Goal: Feedback & Contribution: Submit feedback/report problem

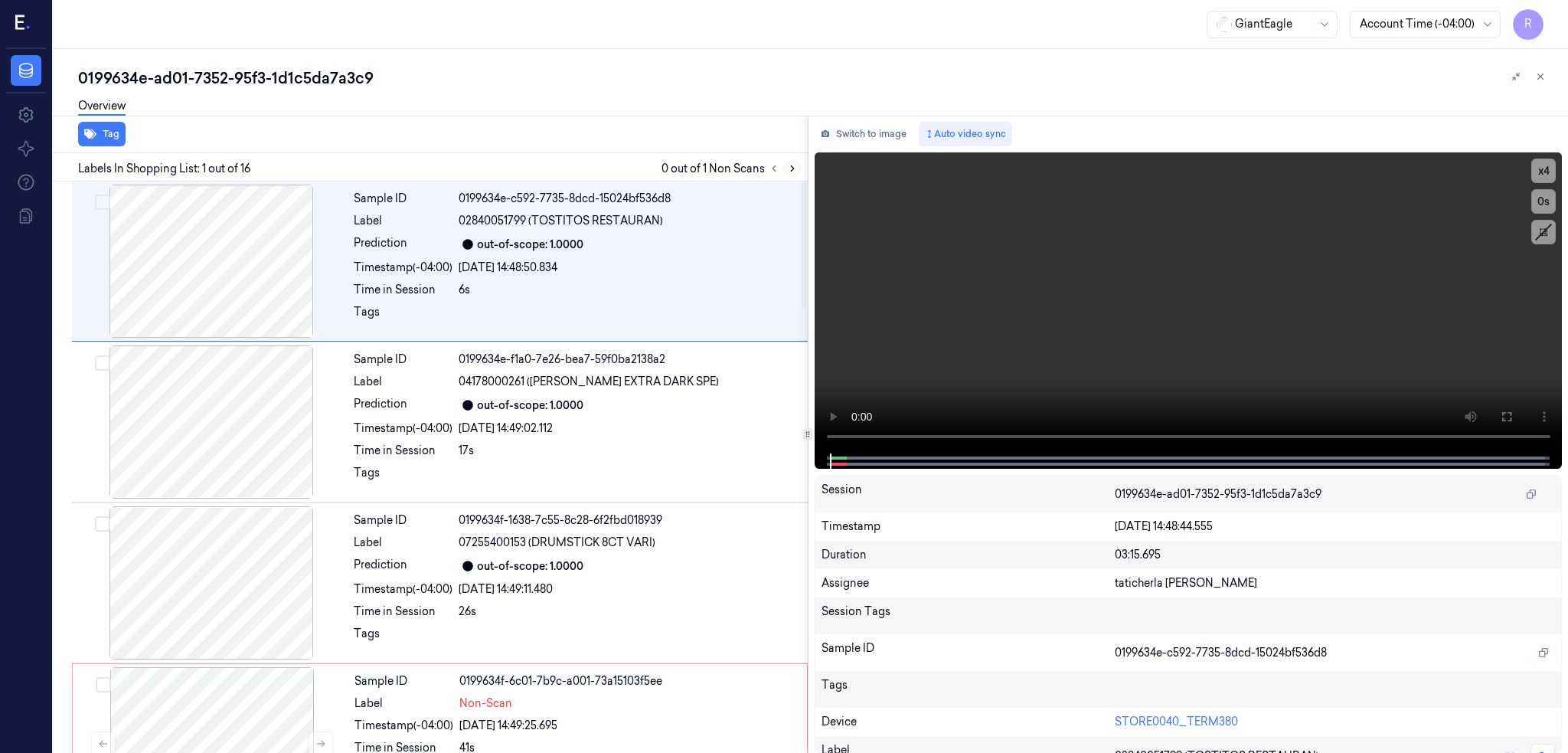
click at [798, 166] on icon at bounding box center [792, 169] width 11 height 11
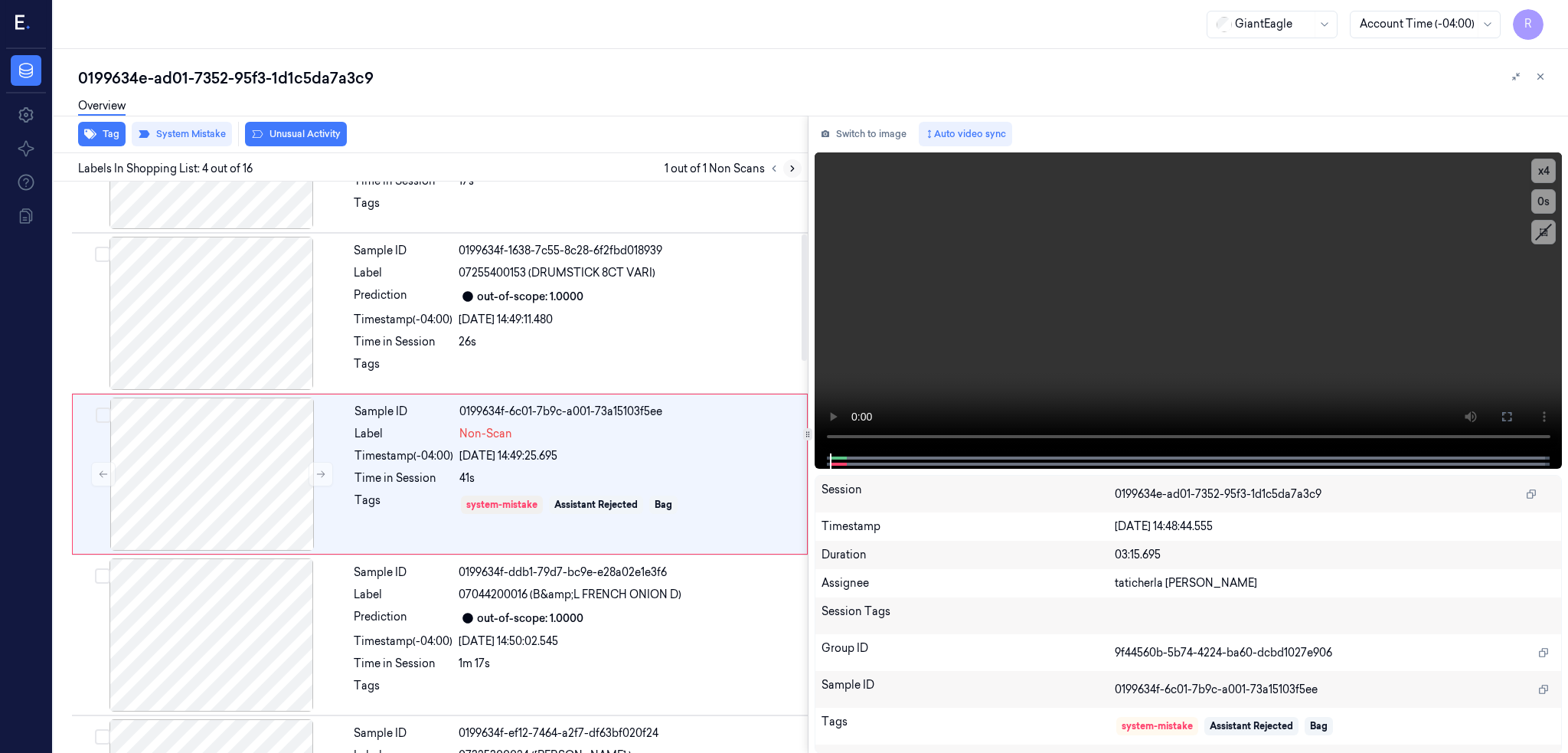
scroll to position [275, 0]
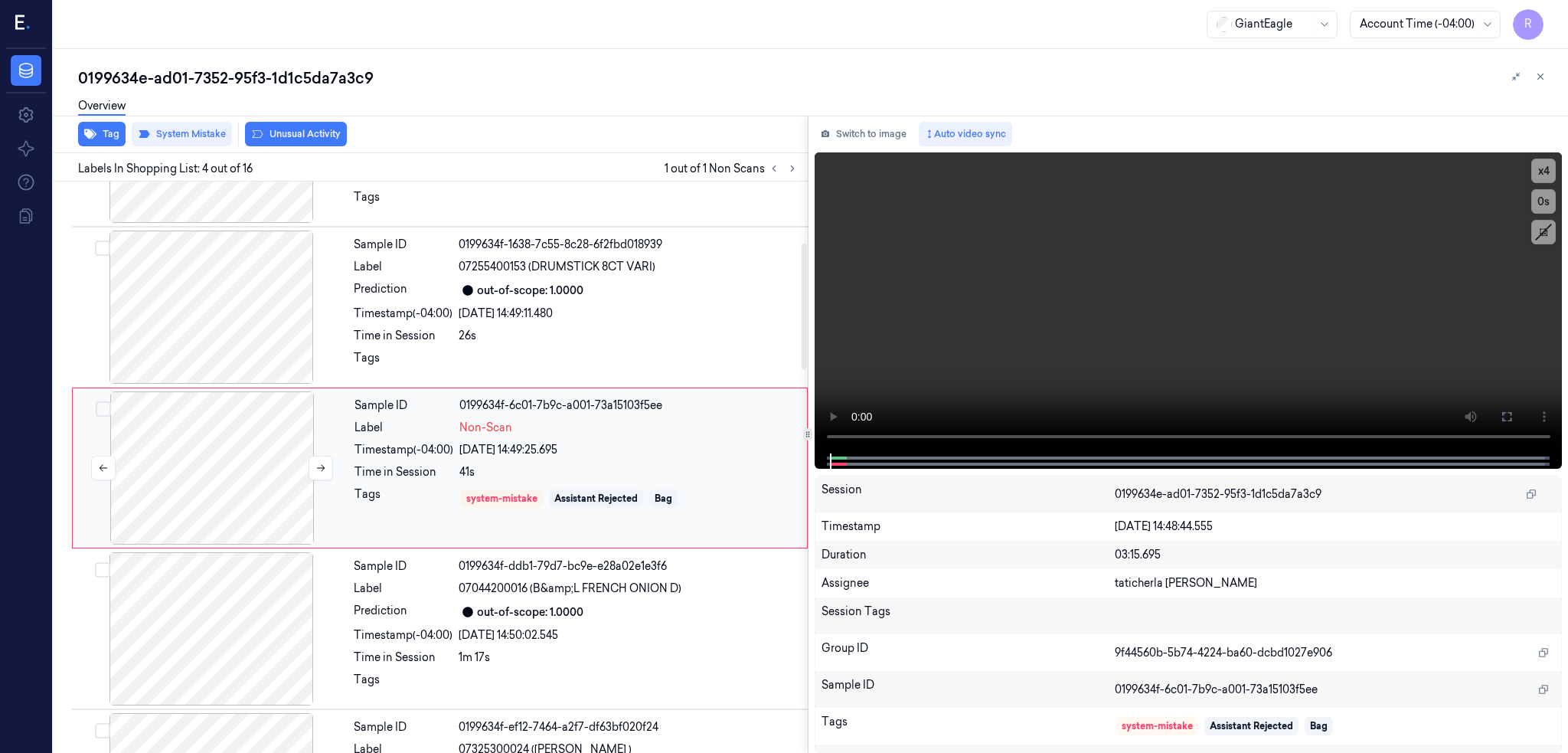
click at [219, 450] on div at bounding box center [212, 468] width 273 height 154
click at [206, 311] on div at bounding box center [211, 307] width 273 height 154
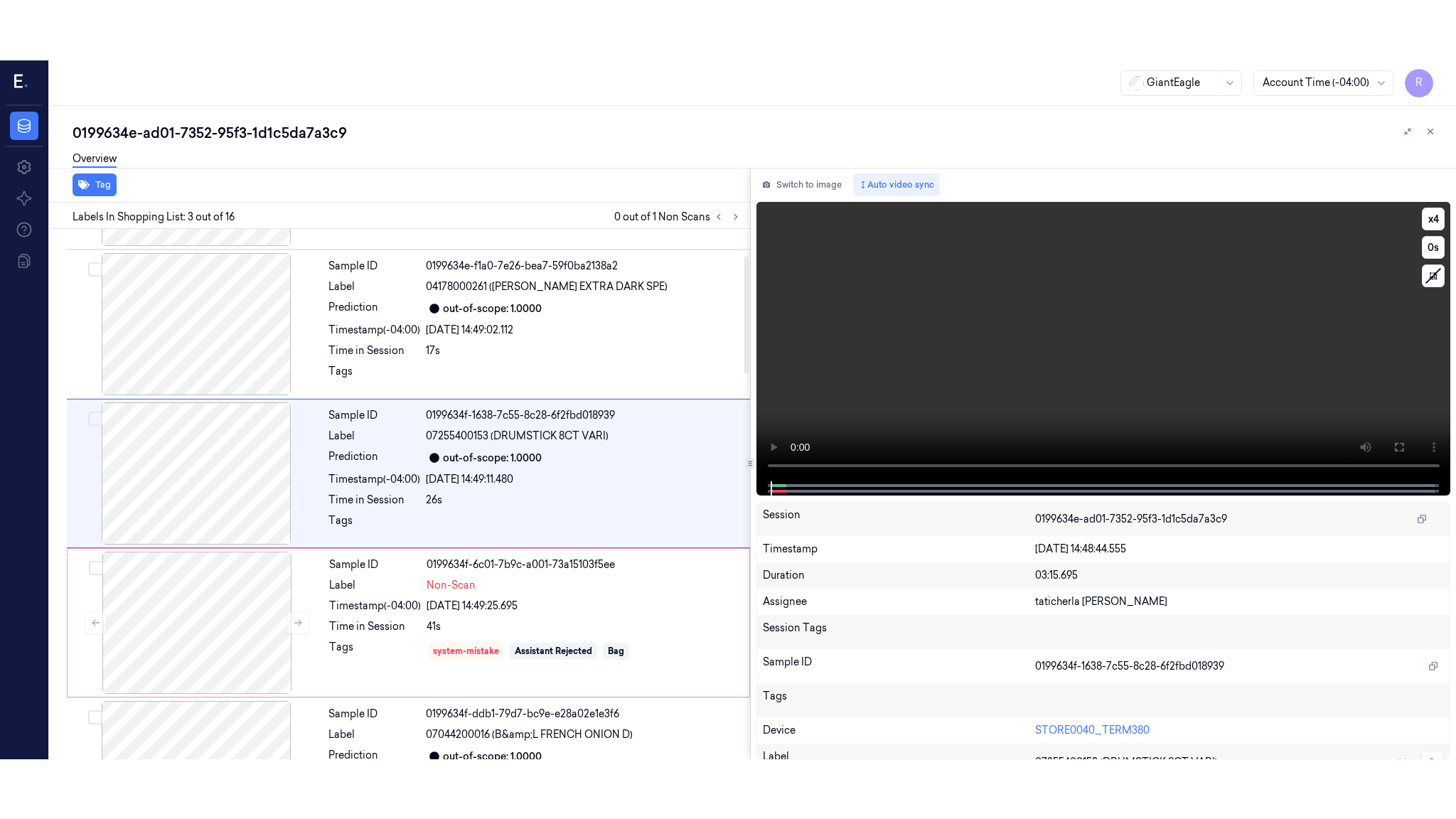
scroll to position [107, 0]
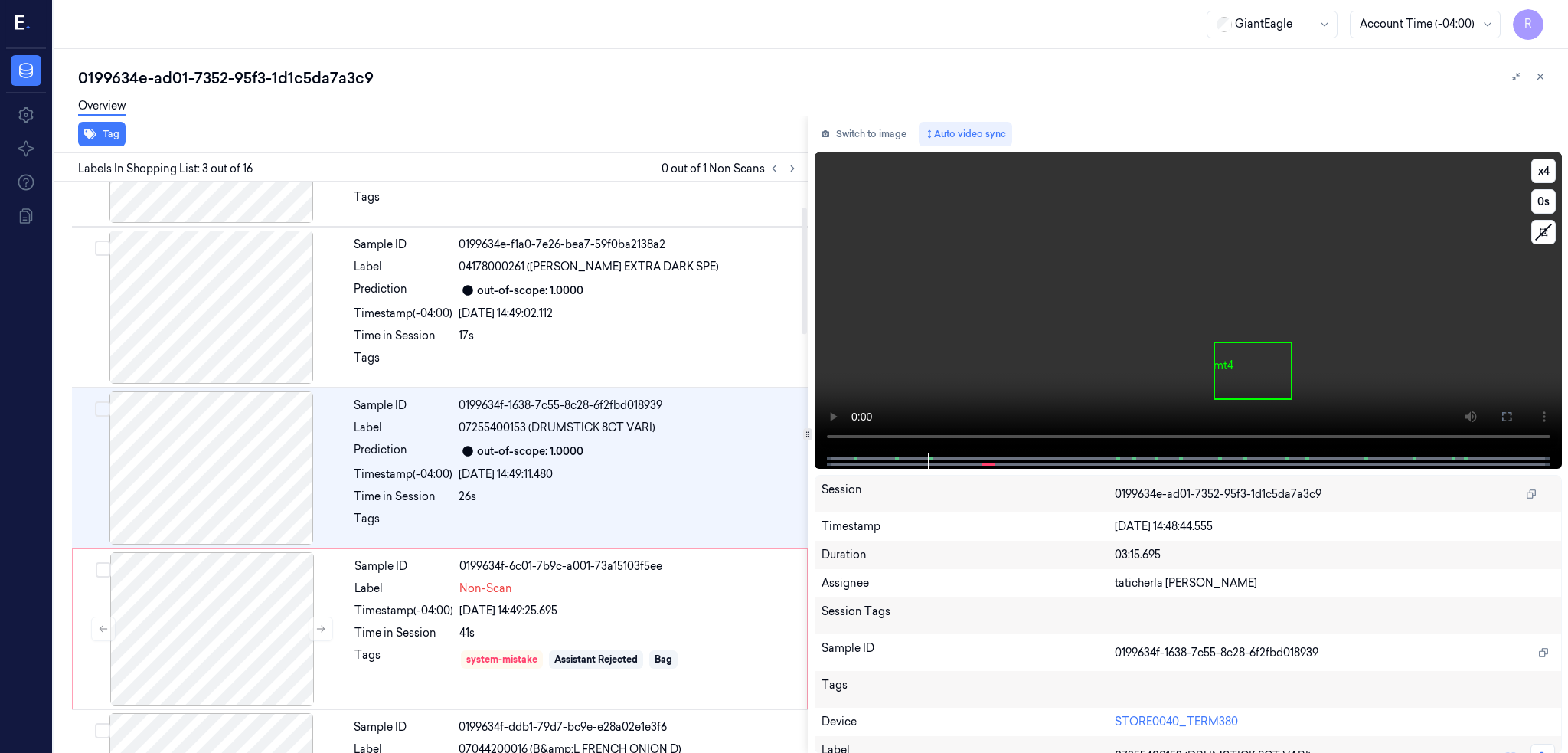
click at [1519, 411] on button at bounding box center [1506, 417] width 25 height 25
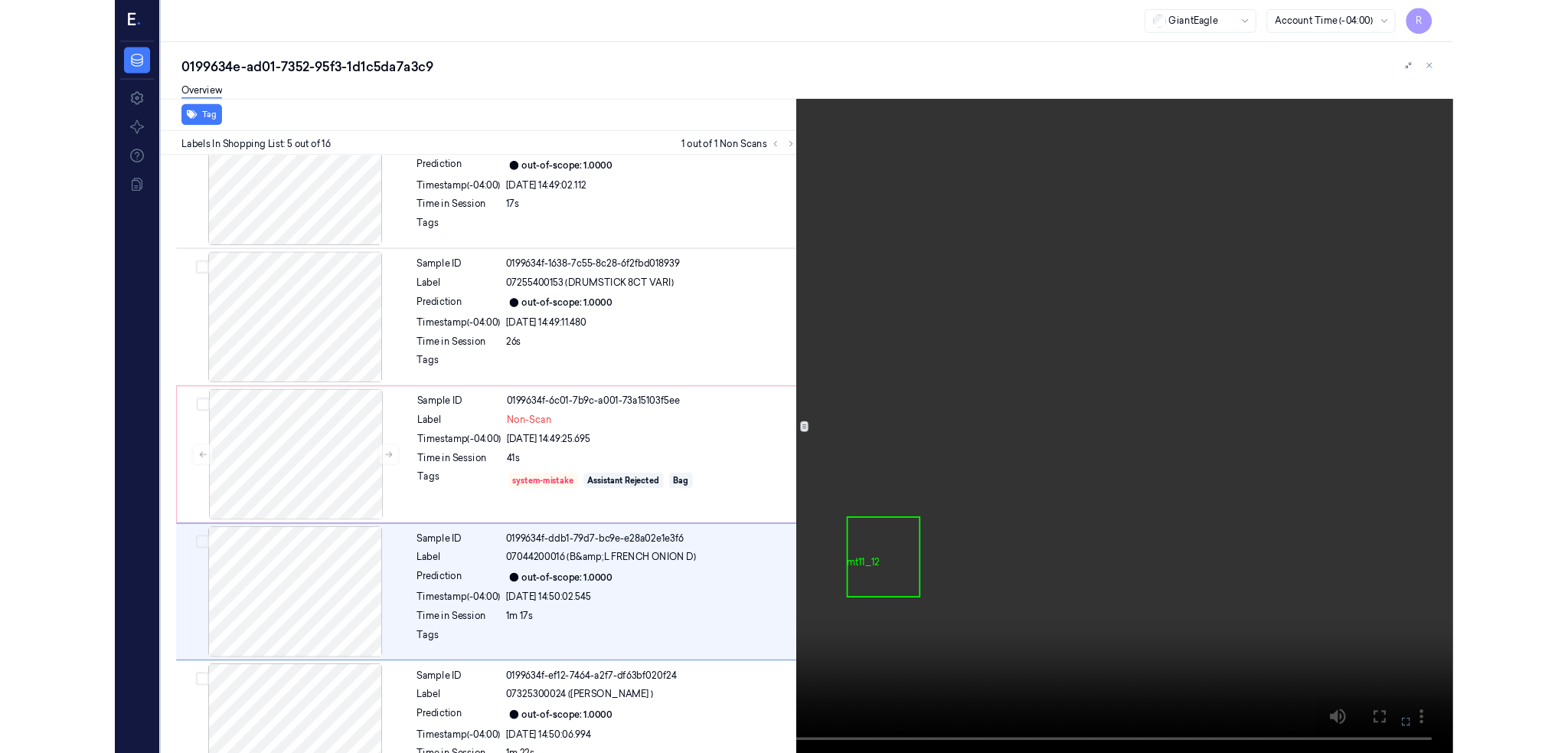
scroll to position [373, 0]
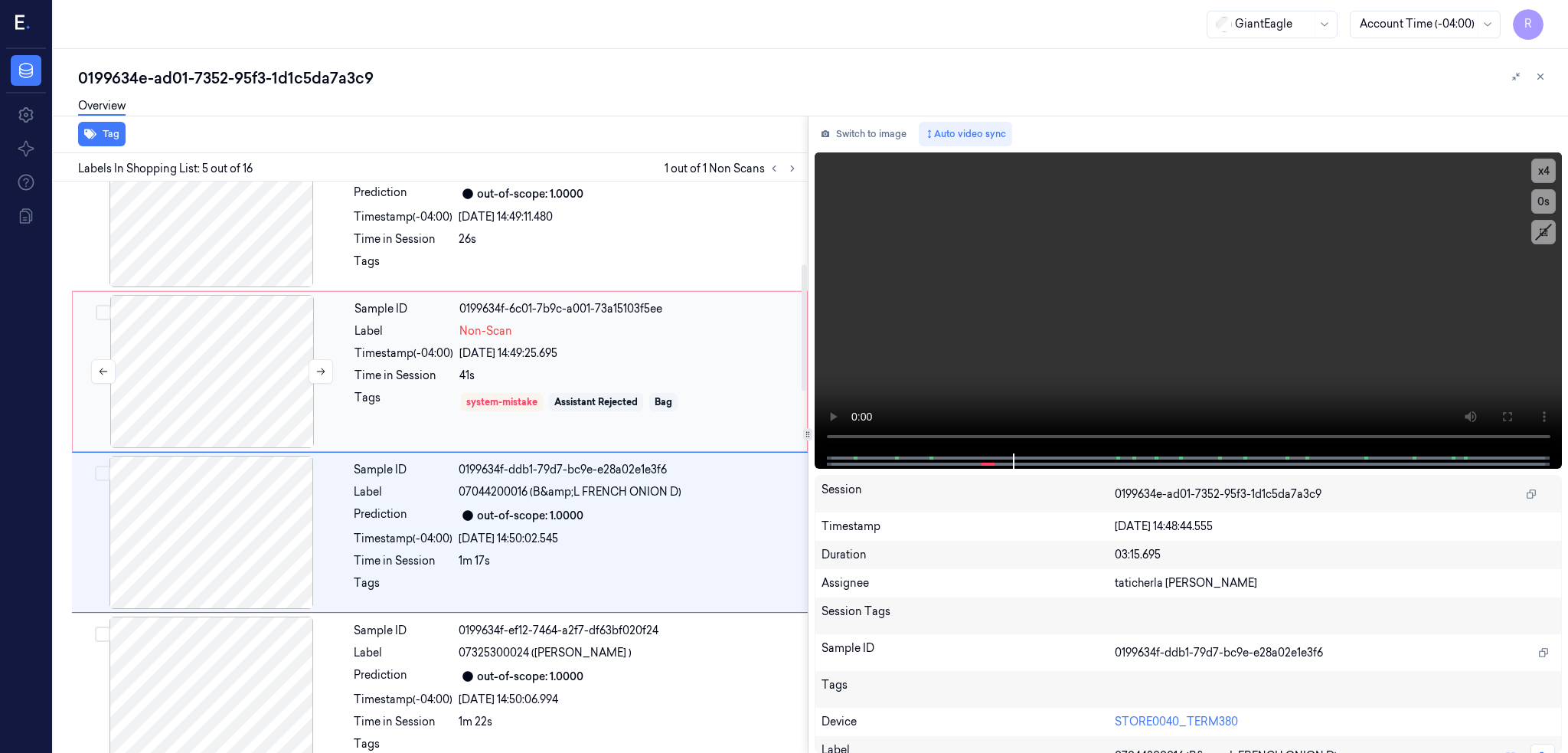
click at [236, 370] on div at bounding box center [212, 372] width 273 height 154
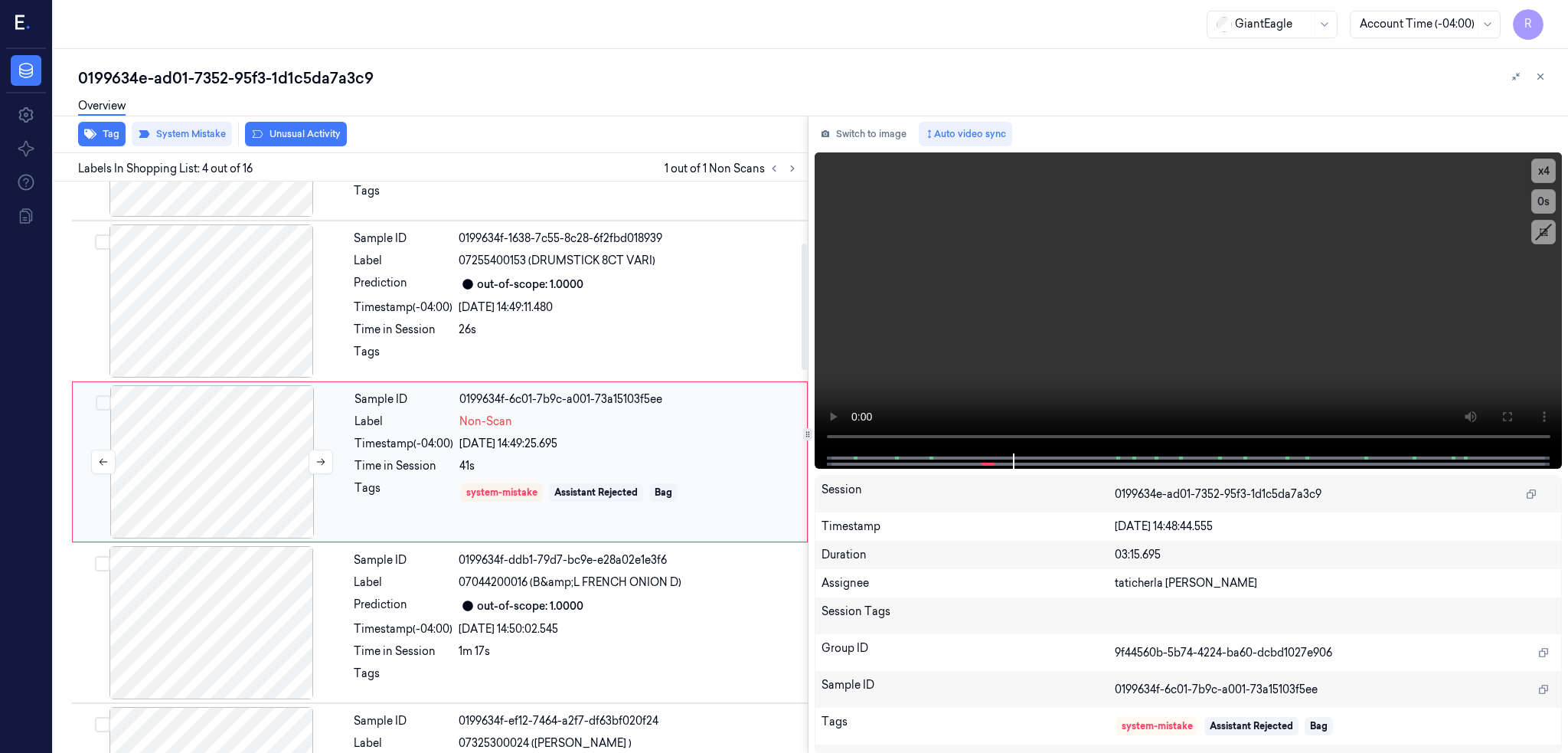
scroll to position [275, 0]
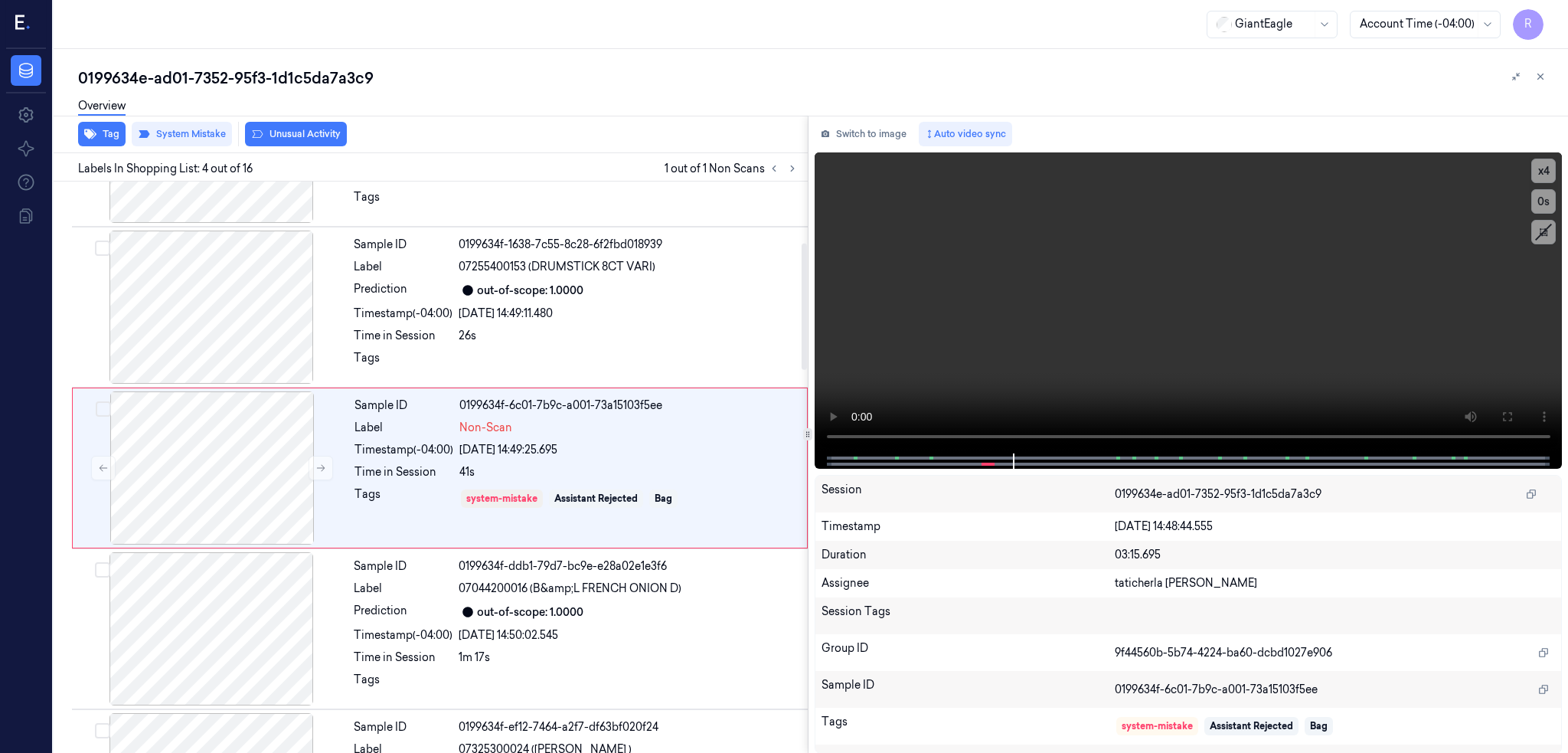
click at [172, 126] on div "Overview" at bounding box center [816, 109] width 1477 height 39
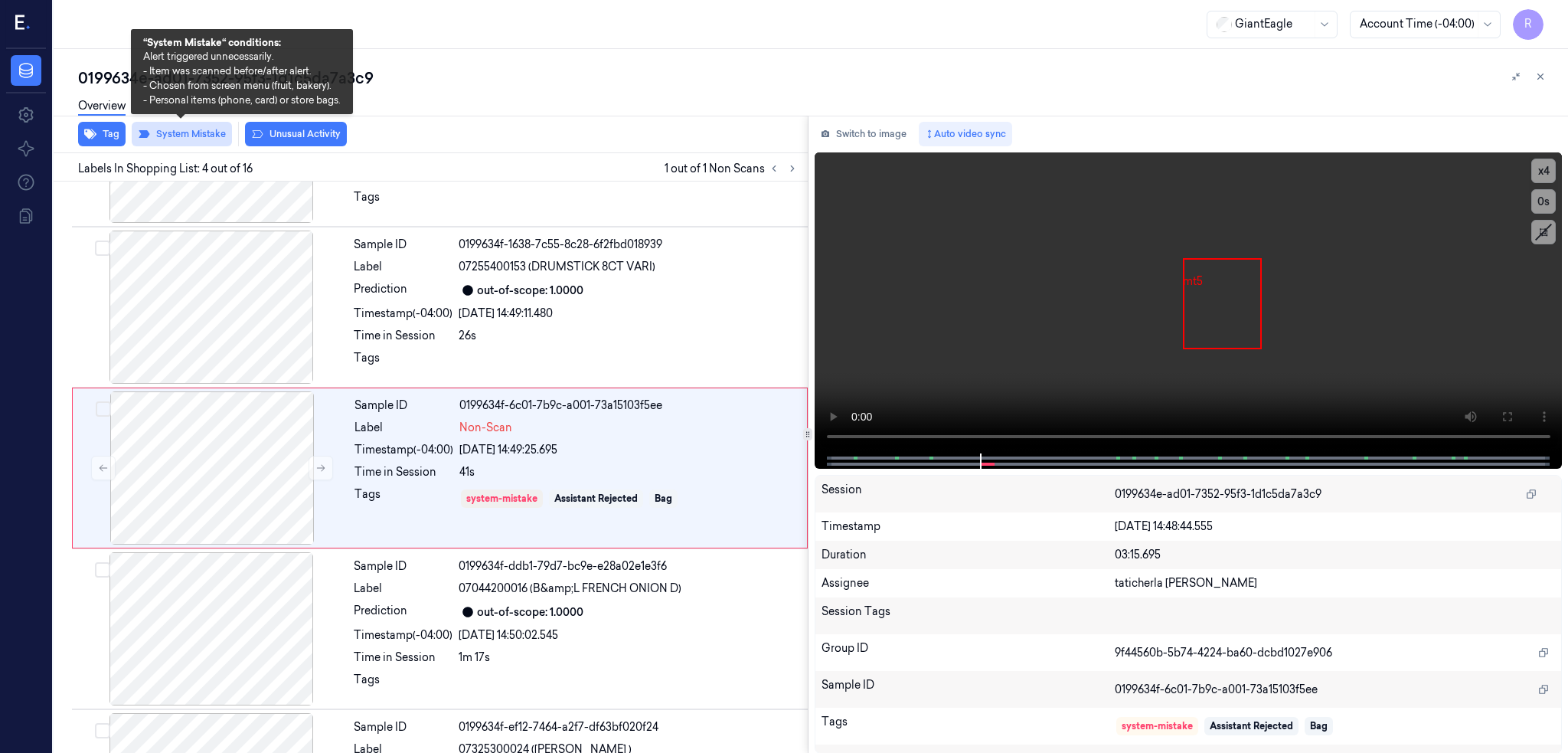
click at [177, 138] on button "System Mistake" at bounding box center [182, 134] width 101 height 25
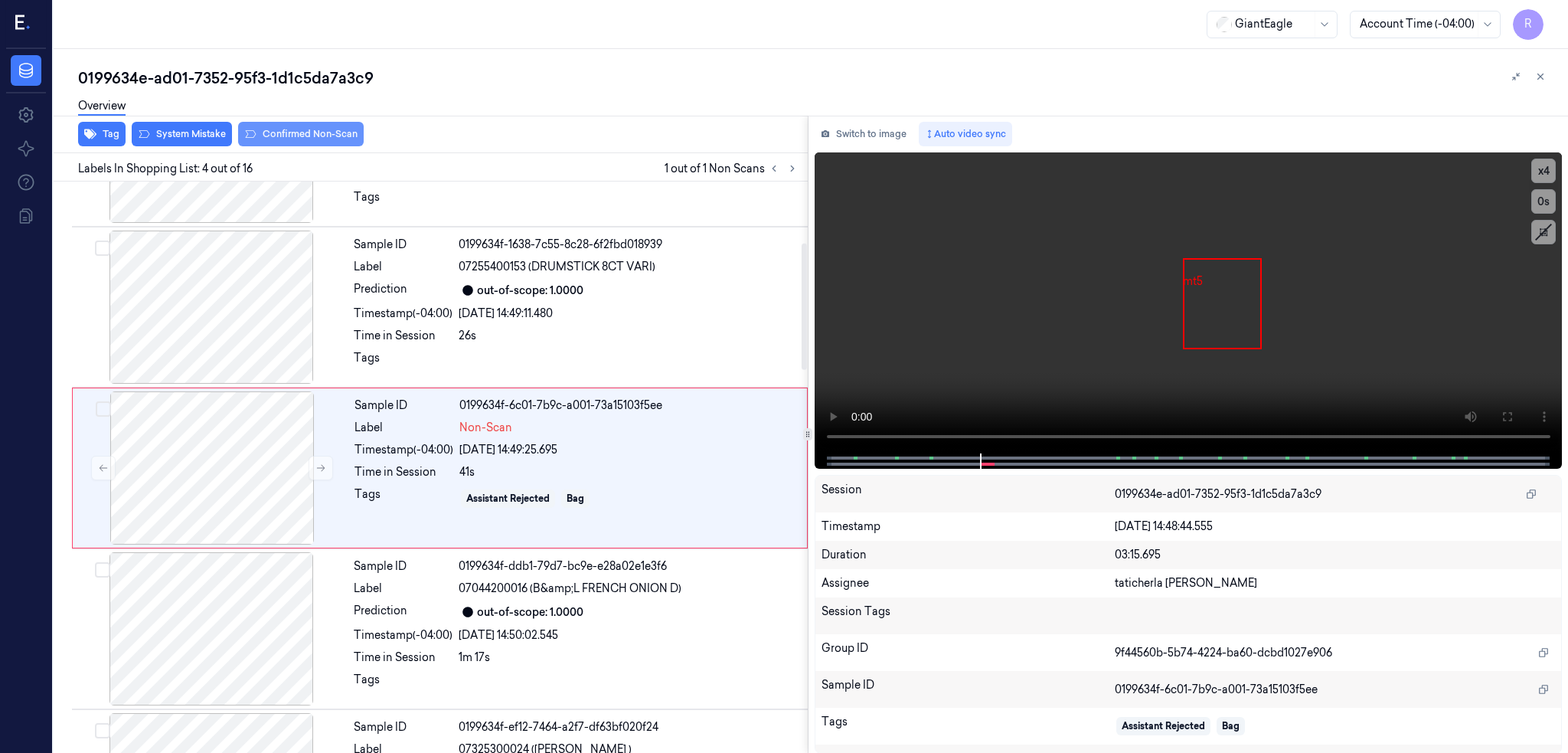
click at [304, 137] on button "Confirmed Non-Scan" at bounding box center [301, 134] width 125 height 25
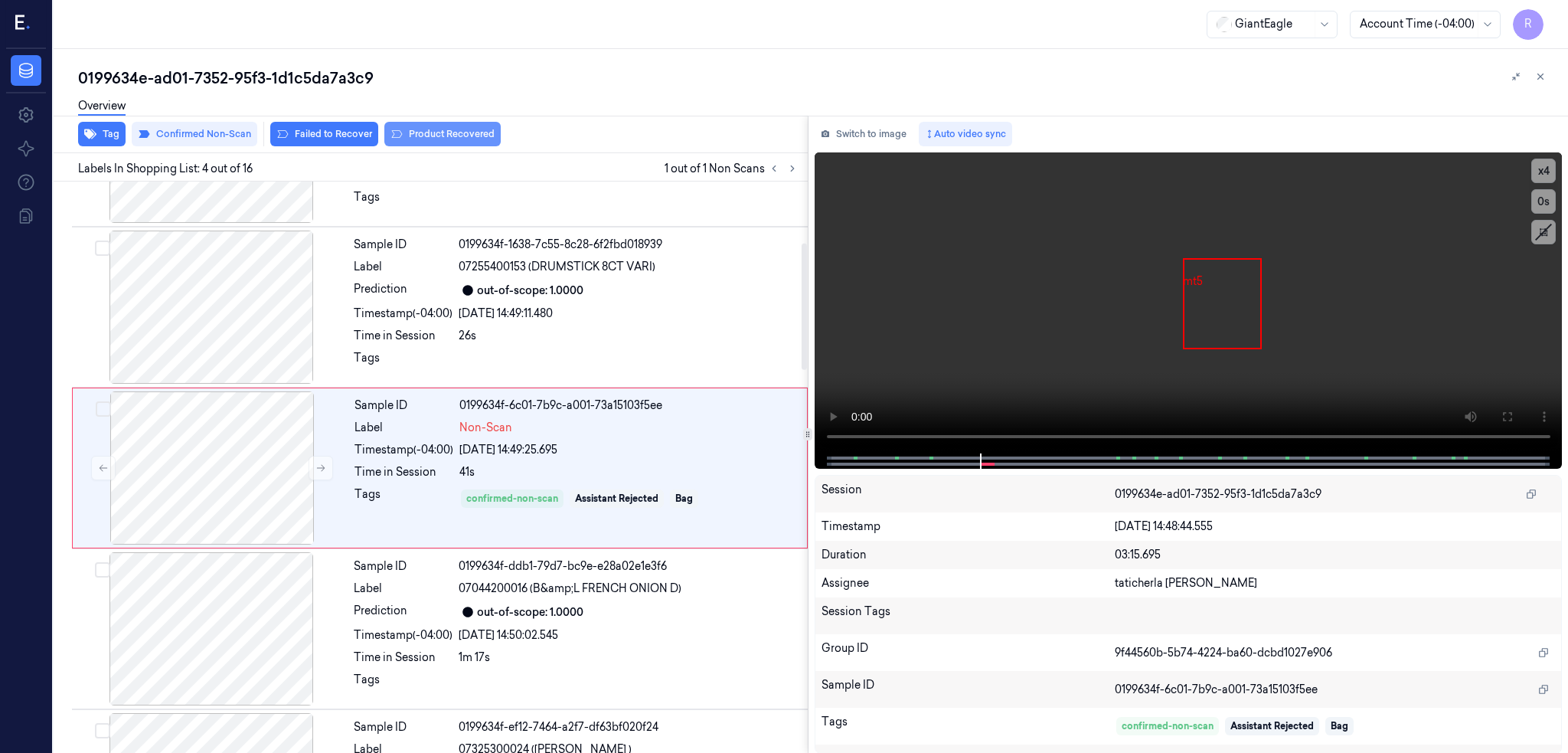
click at [494, 141] on button "Product Recovered" at bounding box center [443, 134] width 116 height 25
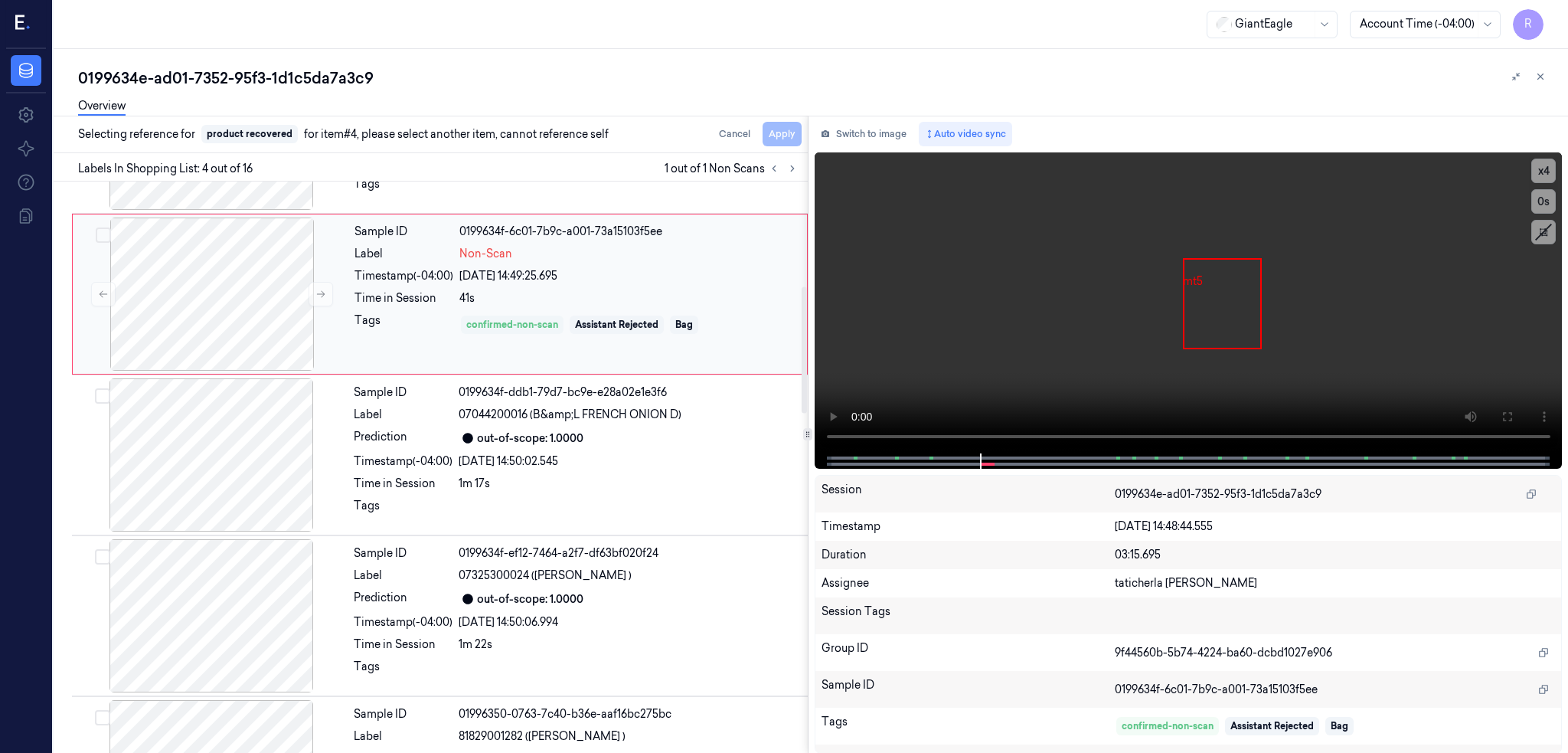
scroll to position [480, 0]
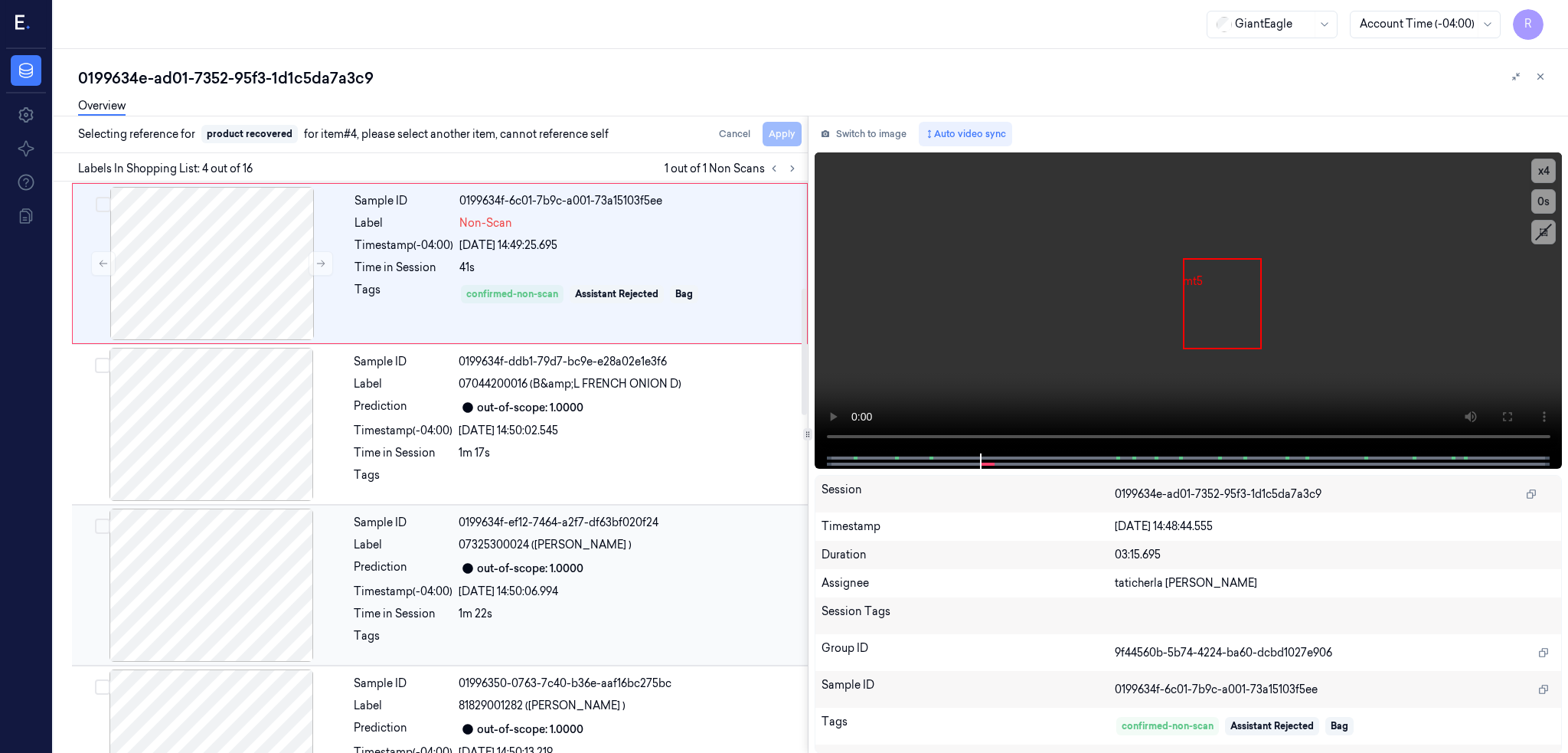
click at [180, 589] on div at bounding box center [211, 585] width 273 height 154
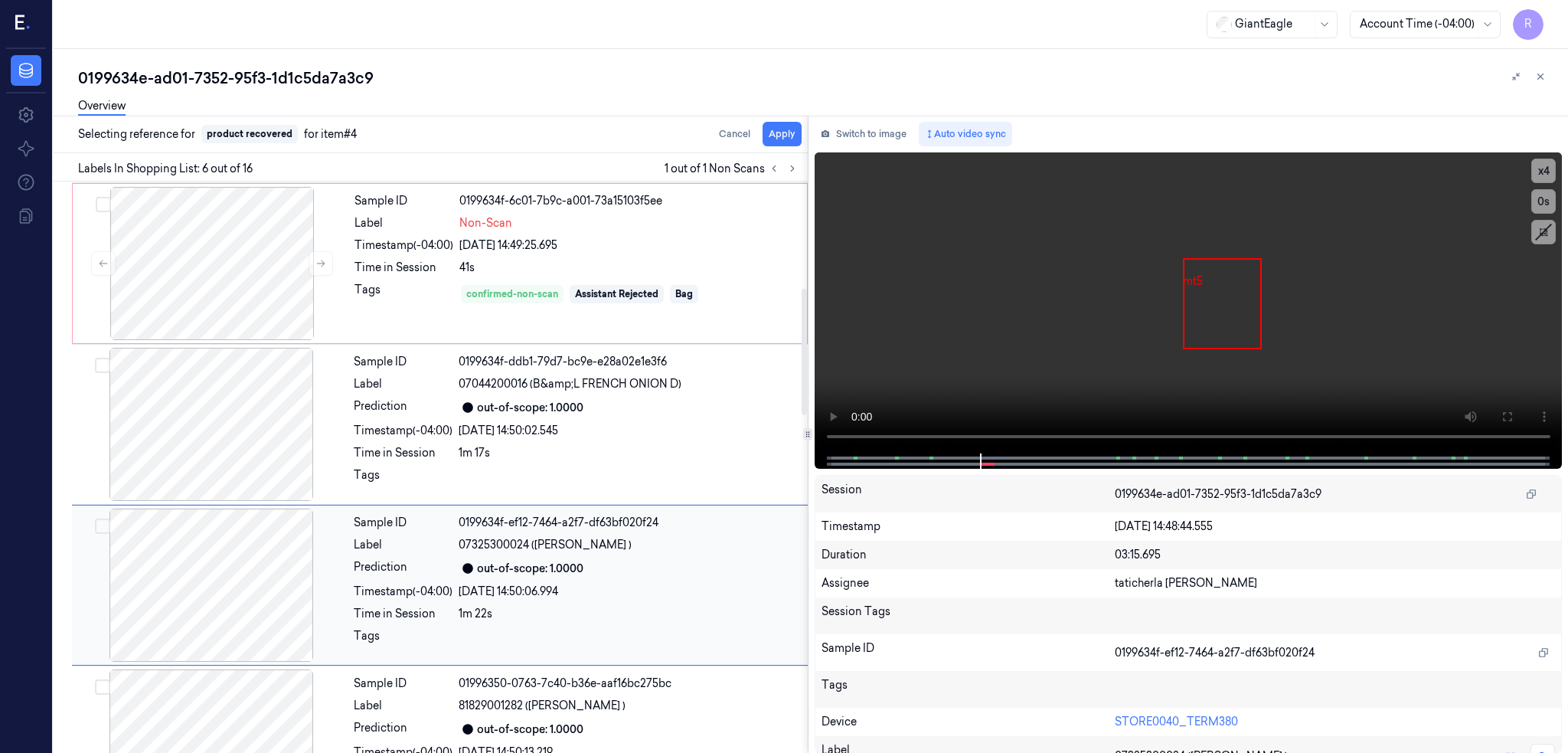
scroll to position [598, 0]
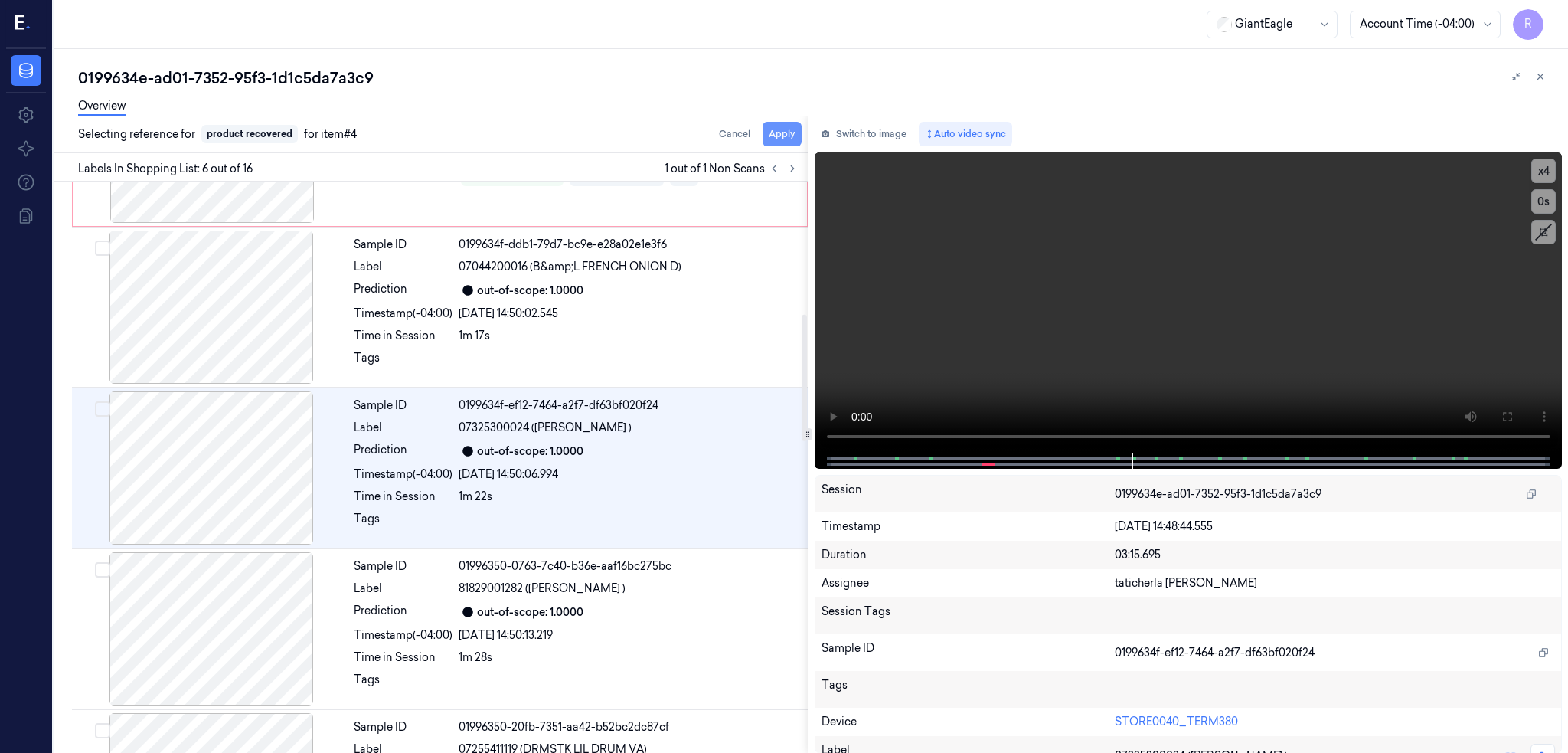
click at [801, 128] on button "Apply" at bounding box center [782, 134] width 39 height 25
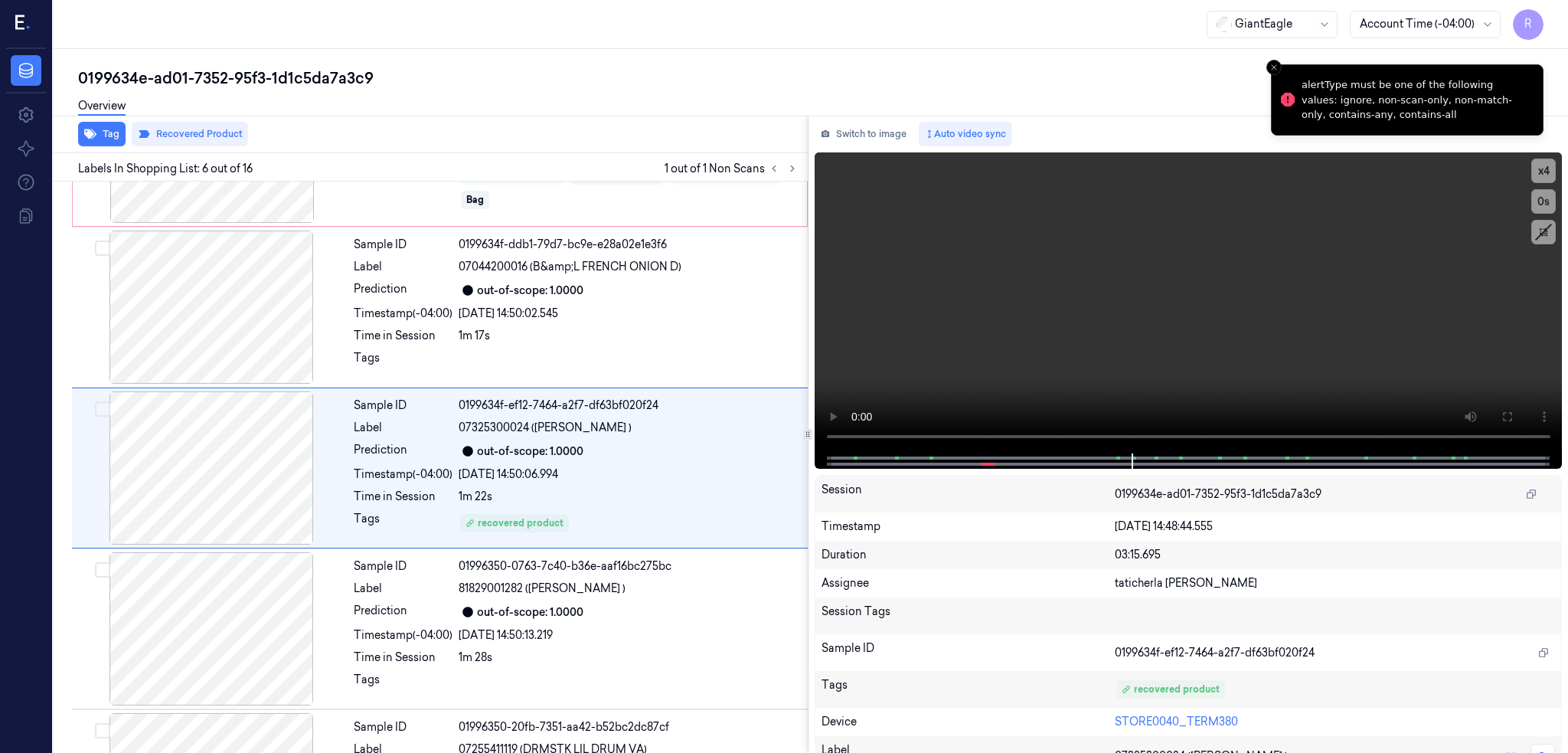
click at [226, 79] on div "0199634e-ad01-7352-95f3-1d1c5da7a3c9" at bounding box center [816, 78] width 1477 height 21
copy div "-"
